Goal: Entertainment & Leisure: Consume media (video, audio)

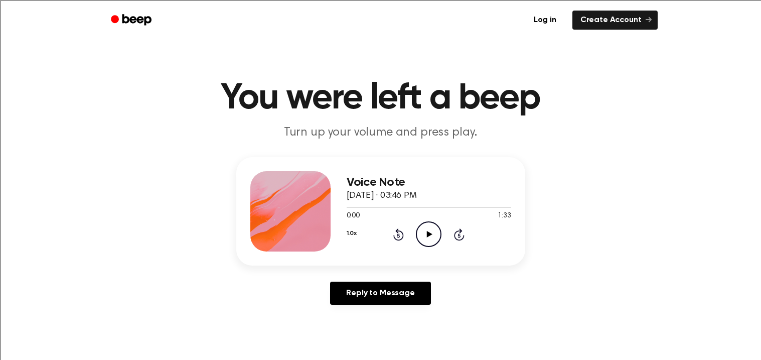
click at [432, 228] on icon "Play Audio" at bounding box center [429, 234] width 26 height 26
drag, startPoint x: 370, startPoint y: 204, endPoint x: 343, endPoint y: 206, distance: 26.6
click at [343, 206] on div "Voice Note [DATE] · 03:46 PM 0:15 1:33 Your browser does not support the [objec…" at bounding box center [380, 211] width 289 height 108
click at [431, 230] on icon "Pause Audio" at bounding box center [429, 234] width 26 height 26
click at [396, 234] on icon "Rewind 5 seconds" at bounding box center [398, 234] width 11 height 13
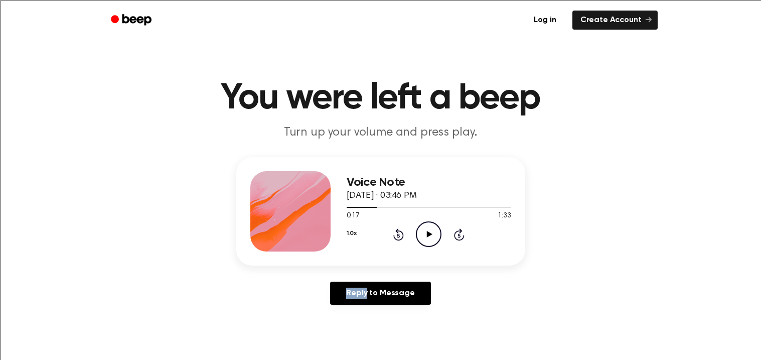
click at [396, 234] on icon "Rewind 5 seconds" at bounding box center [398, 234] width 11 height 13
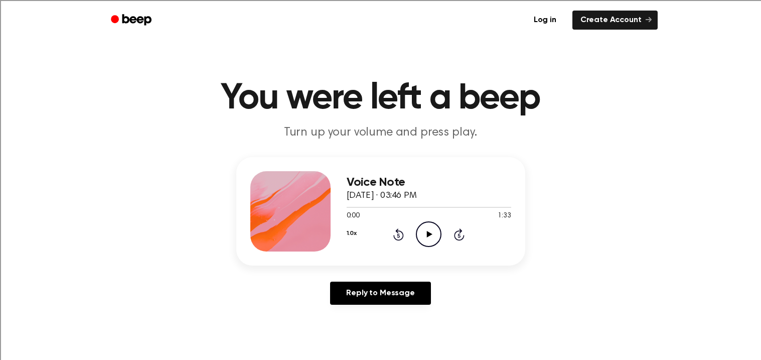
click at [420, 236] on icon "Play Audio" at bounding box center [429, 234] width 26 height 26
click at [431, 222] on circle at bounding box center [428, 234] width 25 height 25
click at [396, 235] on icon "Rewind 5 seconds" at bounding box center [398, 234] width 11 height 13
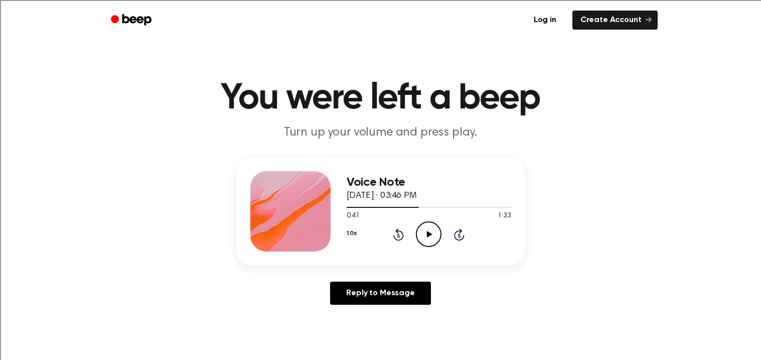
click at [397, 235] on icon at bounding box center [398, 235] width 3 height 4
click at [400, 234] on icon "Rewind 5 seconds" at bounding box center [398, 234] width 11 height 13
click at [430, 233] on icon at bounding box center [430, 234] width 6 height 7
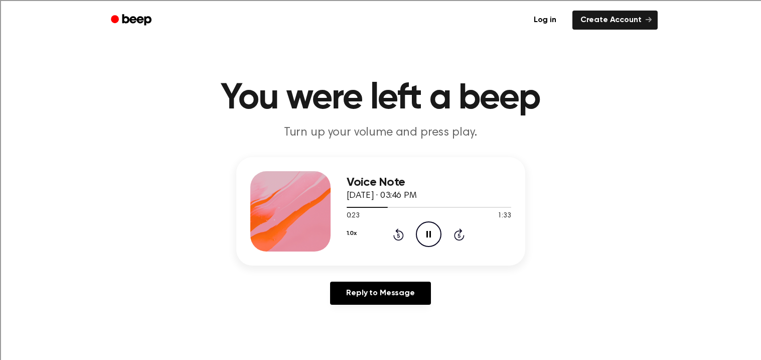
click at [430, 233] on icon at bounding box center [428, 234] width 5 height 7
click at [421, 229] on icon "Play Audio" at bounding box center [429, 234] width 26 height 26
click at [421, 229] on icon "Pause Audio" at bounding box center [429, 234] width 26 height 26
click at [422, 227] on icon "Play Audio" at bounding box center [429, 234] width 26 height 26
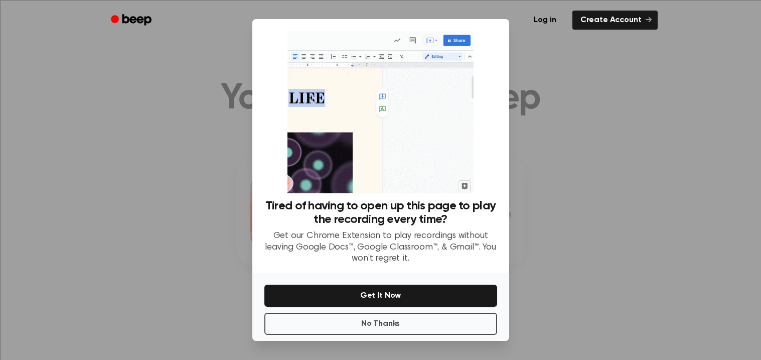
click at [580, 275] on div at bounding box center [380, 180] width 761 height 360
click at [69, 216] on div at bounding box center [380, 180] width 761 height 360
click at [352, 323] on button "No Thanks" at bounding box center [380, 323] width 233 height 22
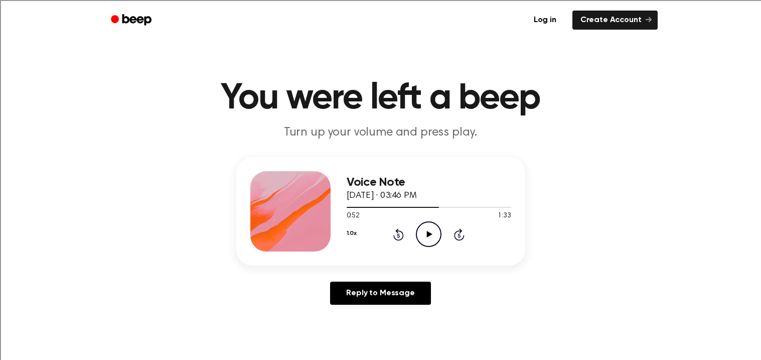
click at [430, 238] on icon "Play Audio" at bounding box center [429, 234] width 26 height 26
drag, startPoint x: 504, startPoint y: 204, endPoint x: 477, endPoint y: 208, distance: 26.9
click at [477, 208] on div at bounding box center [429, 207] width 164 height 8
click at [431, 238] on icon "Play Audio" at bounding box center [429, 234] width 26 height 26
drag, startPoint x: 508, startPoint y: 205, endPoint x: 480, endPoint y: 205, distance: 28.1
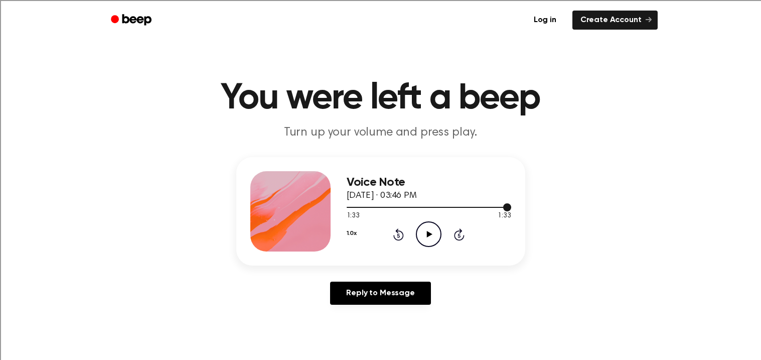
click at [480, 205] on div at bounding box center [429, 207] width 164 height 8
click at [428, 219] on div "1:15 1:33" at bounding box center [429, 216] width 164 height 11
click at [423, 230] on icon "Play Audio" at bounding box center [429, 234] width 26 height 26
